Goal: Find specific page/section: Find specific page/section

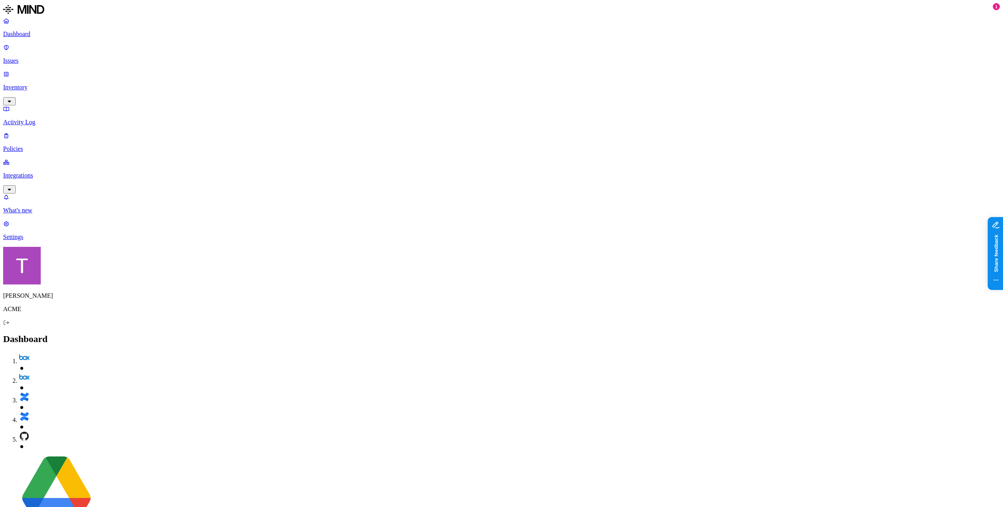
click at [38, 145] on p "Policies" at bounding box center [501, 148] width 997 height 7
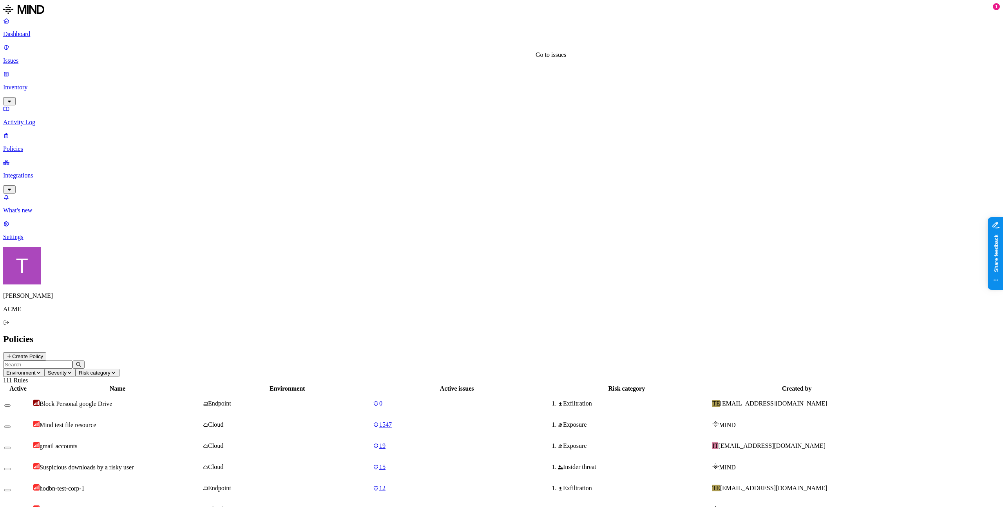
click at [506, 400] on div "0" at bounding box center [457, 403] width 168 height 7
click at [372, 421] on div "Cloud" at bounding box center [287, 424] width 168 height 7
